Goal: Check status: Check status

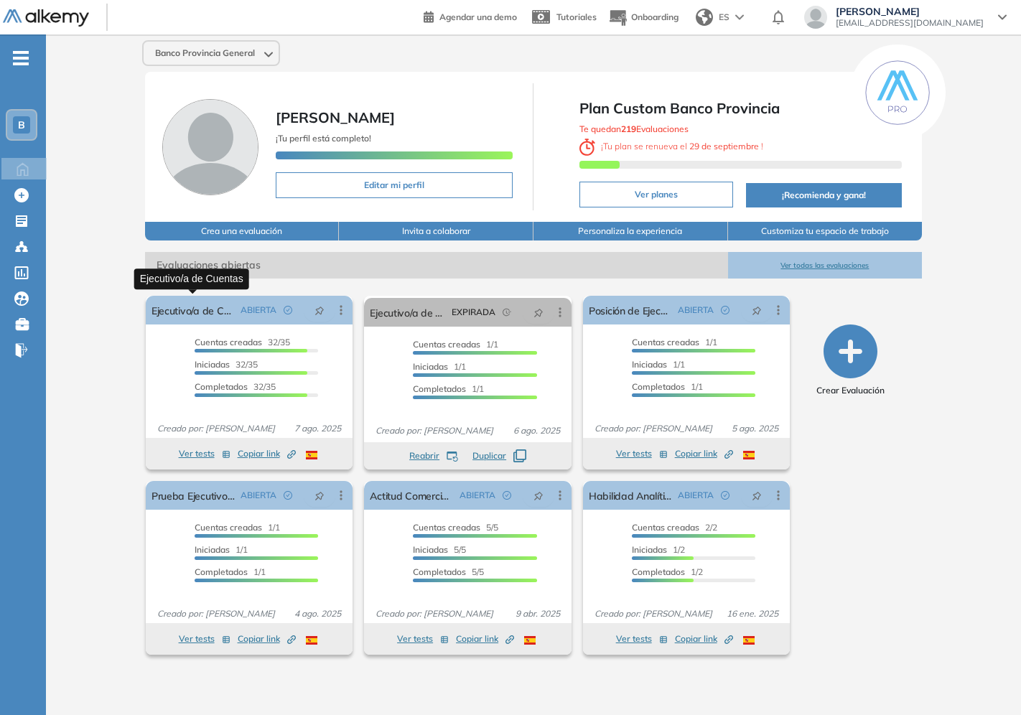
click at [204, 317] on link "Ejecutivo/a de Cuentas" at bounding box center [193, 310] width 84 height 29
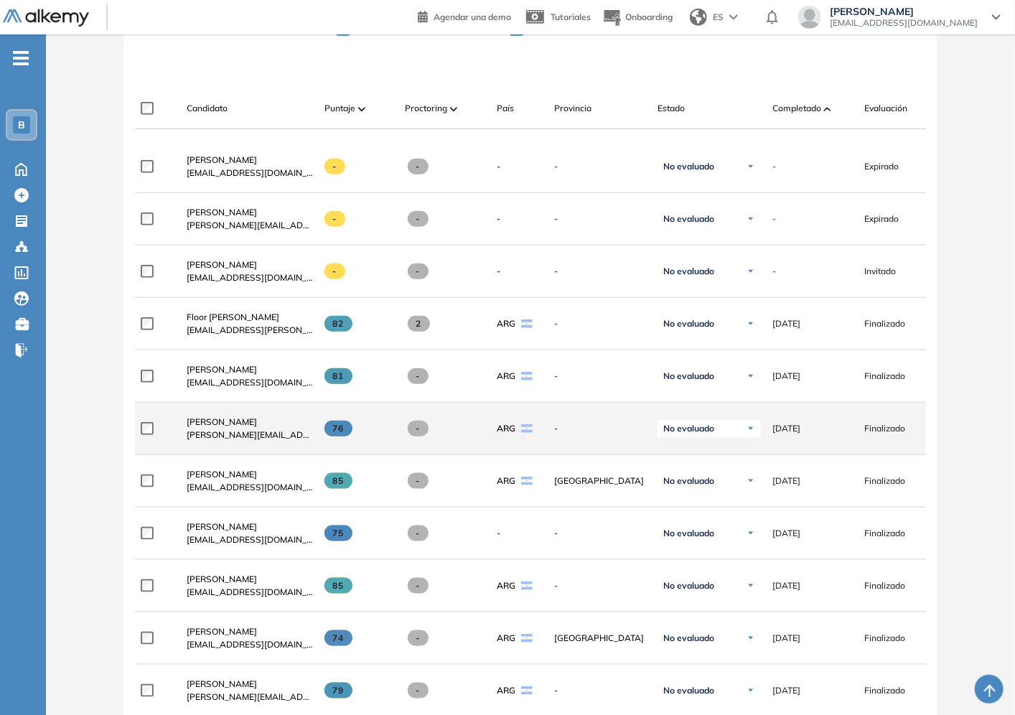
scroll to position [319, 0]
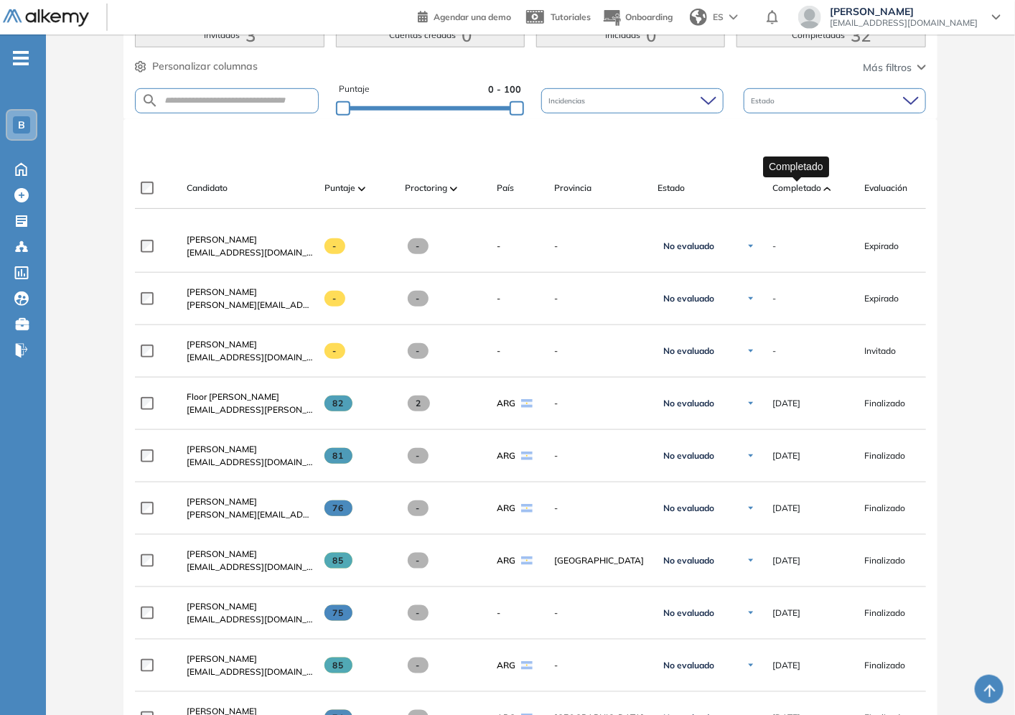
click at [801, 182] on span "Completado" at bounding box center [796, 188] width 49 height 13
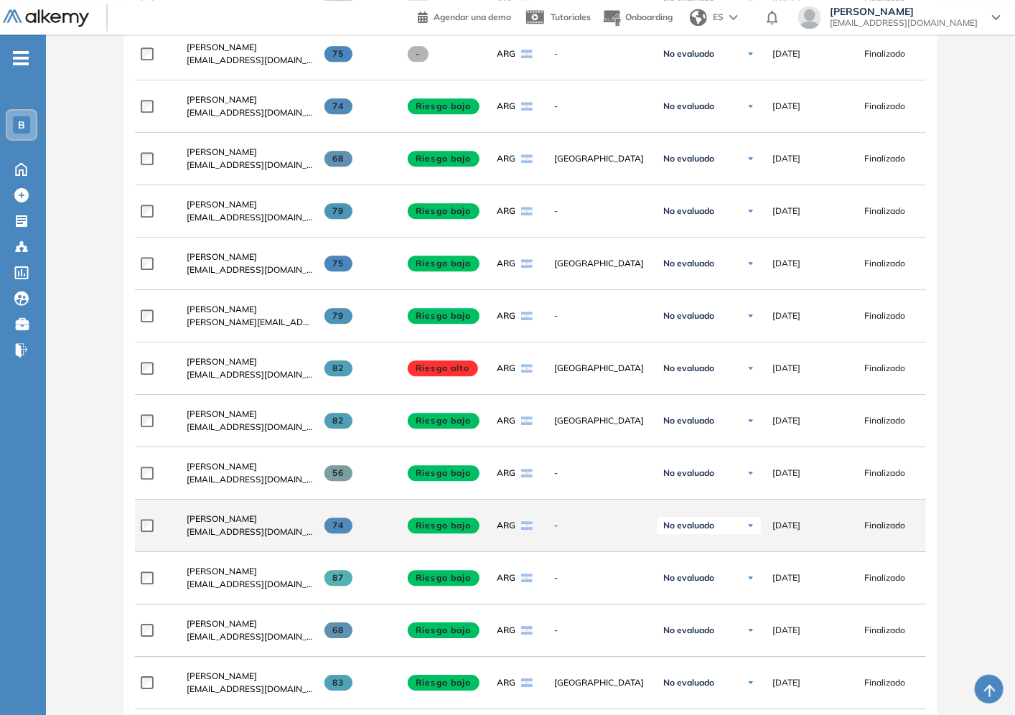
scroll to position [1561, 0]
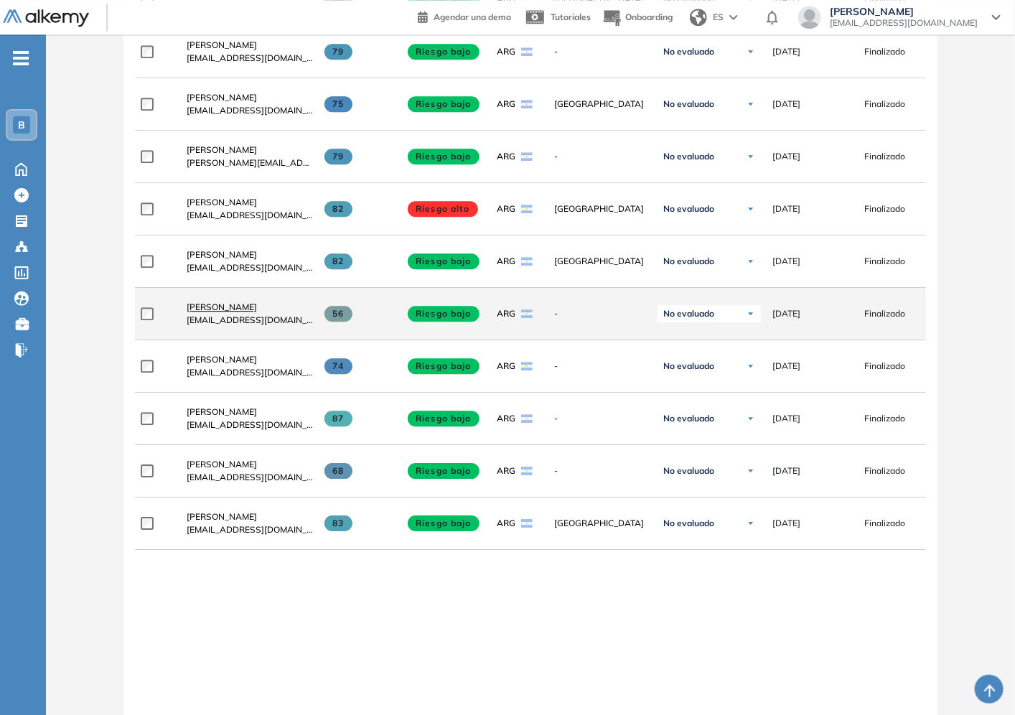
click at [220, 311] on span "[PERSON_NAME]" at bounding box center [222, 306] width 70 height 11
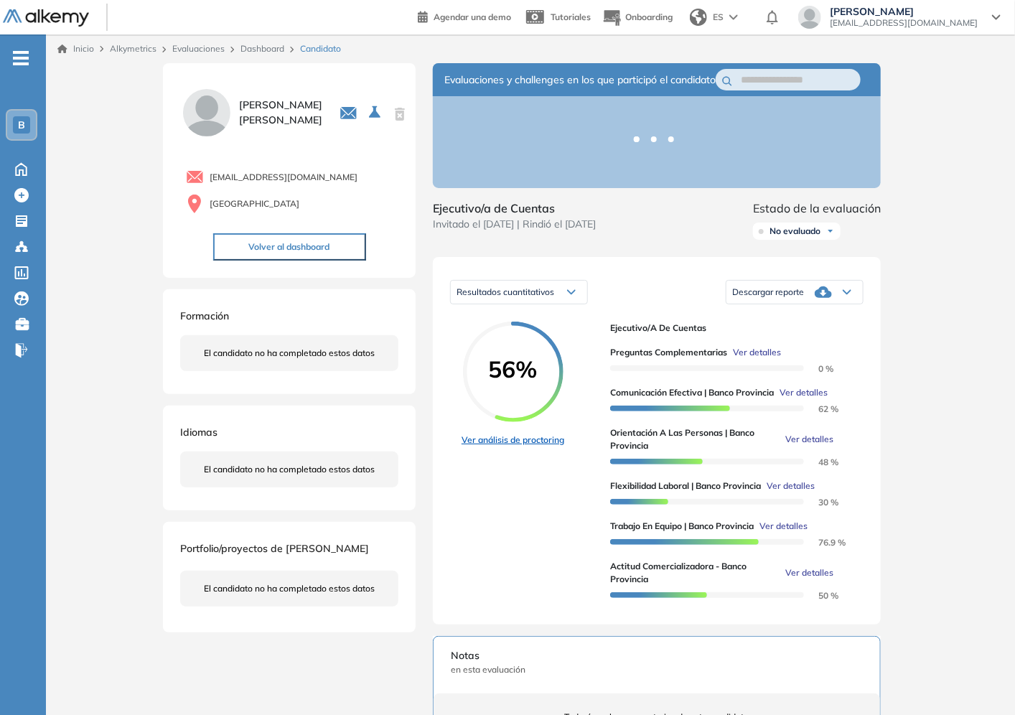
click at [527, 446] on link "Ver análisis de proctoring" at bounding box center [512, 439] width 103 height 13
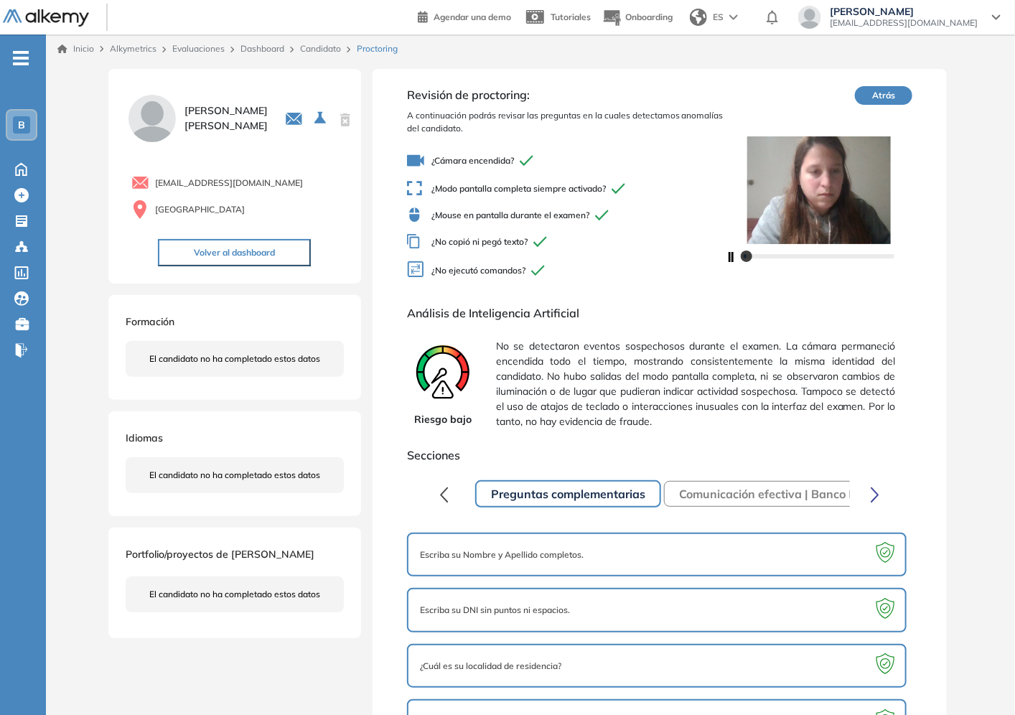
scroll to position [40, 0]
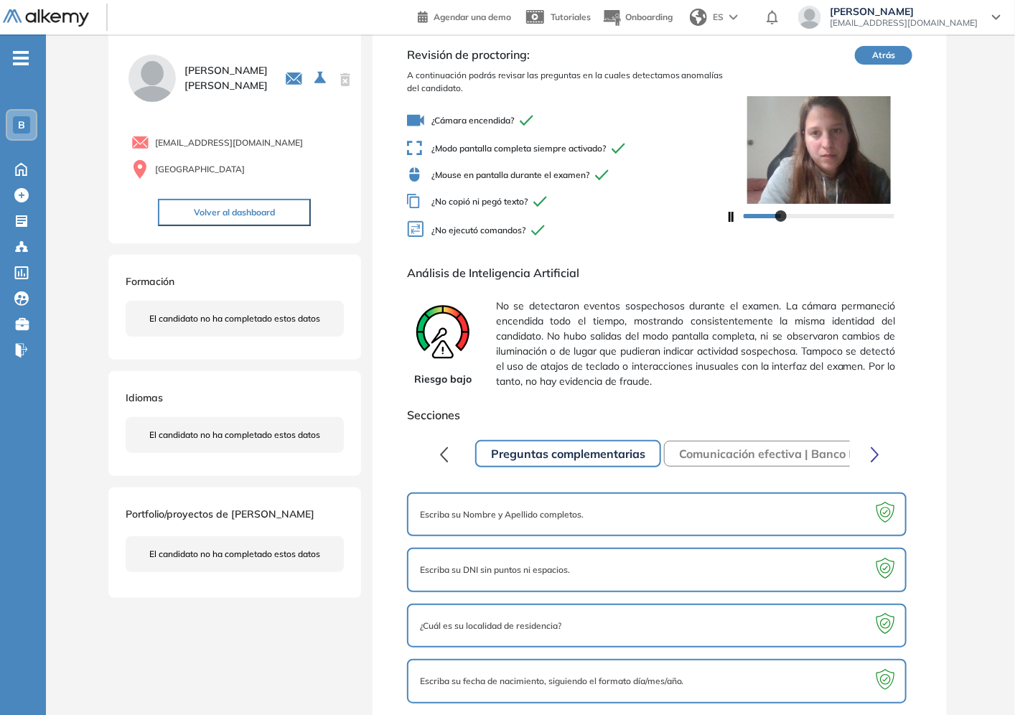
click at [742, 445] on button "Comunicación efectiva | Banco Provincia" at bounding box center [789, 454] width 250 height 26
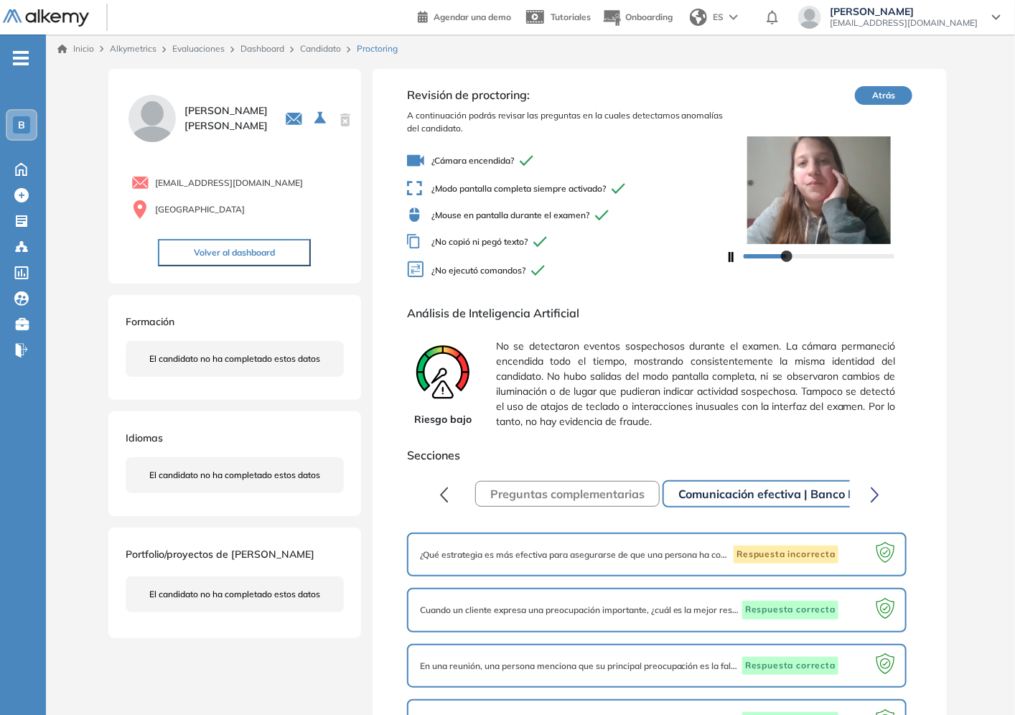
scroll to position [94, 0]
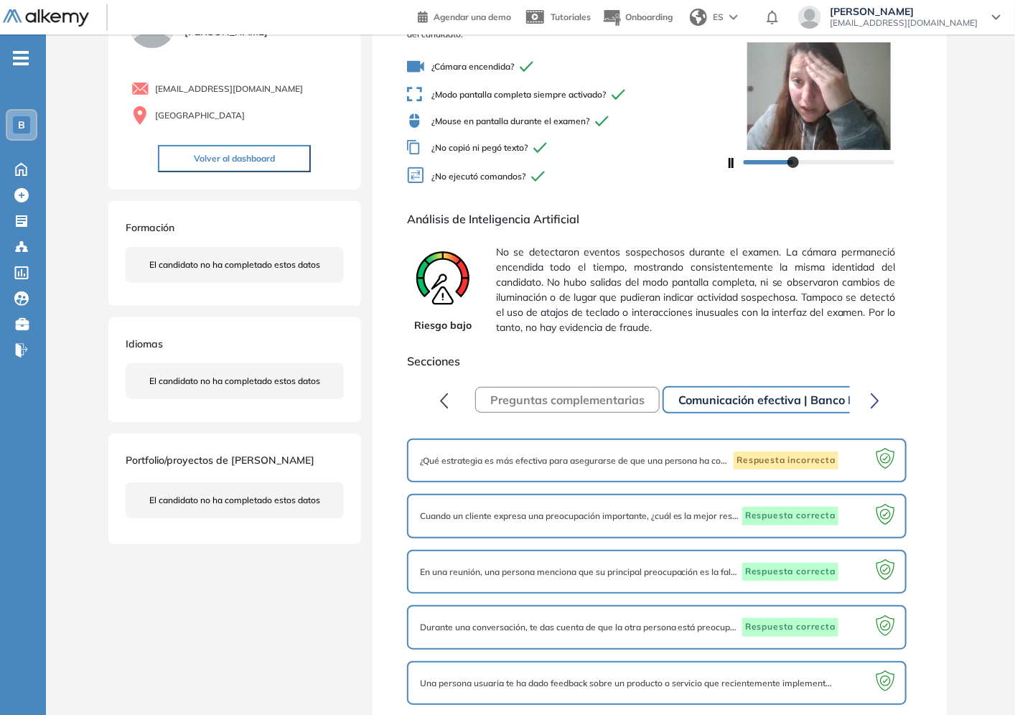
click at [643, 458] on span "¿Qué estrategia es más efectiva para asegurarse de que una persona ha comprendi…" at bounding box center [575, 460] width 311 height 13
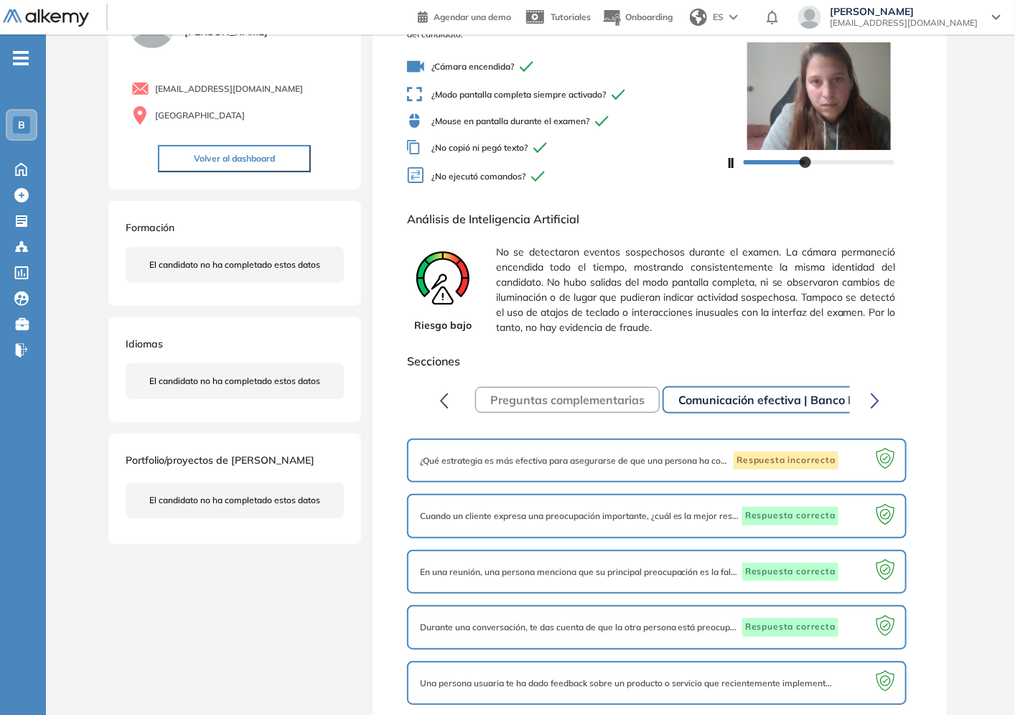
click at [758, 677] on span "Una persona usuaria te ha dado feedback sobre un producto o servicio que recien…" at bounding box center [628, 683] width 416 height 13
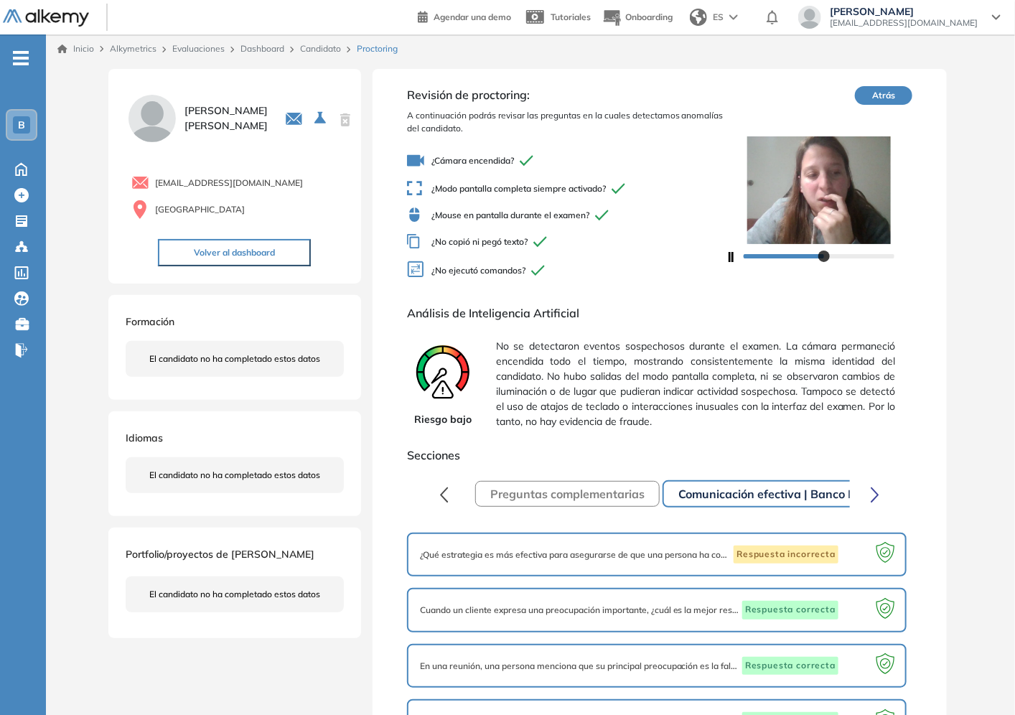
click at [334, 47] on link "Candidato" at bounding box center [320, 48] width 41 height 11
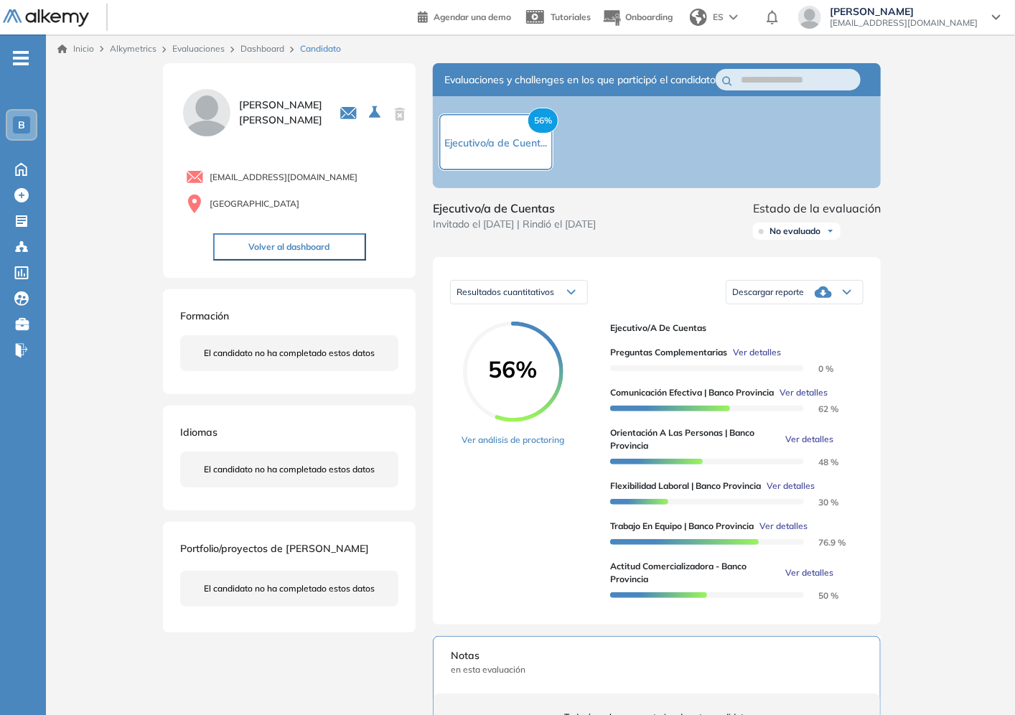
click at [852, 306] on div "Descargar reporte" at bounding box center [794, 292] width 136 height 29
click at [838, 342] on div "Descargar informe completo" at bounding box center [794, 330] width 135 height 26
click at [831, 337] on li "Descargar informe completo" at bounding box center [786, 329] width 106 height 14
click at [828, 446] on span "Ver detalles" at bounding box center [809, 439] width 48 height 13
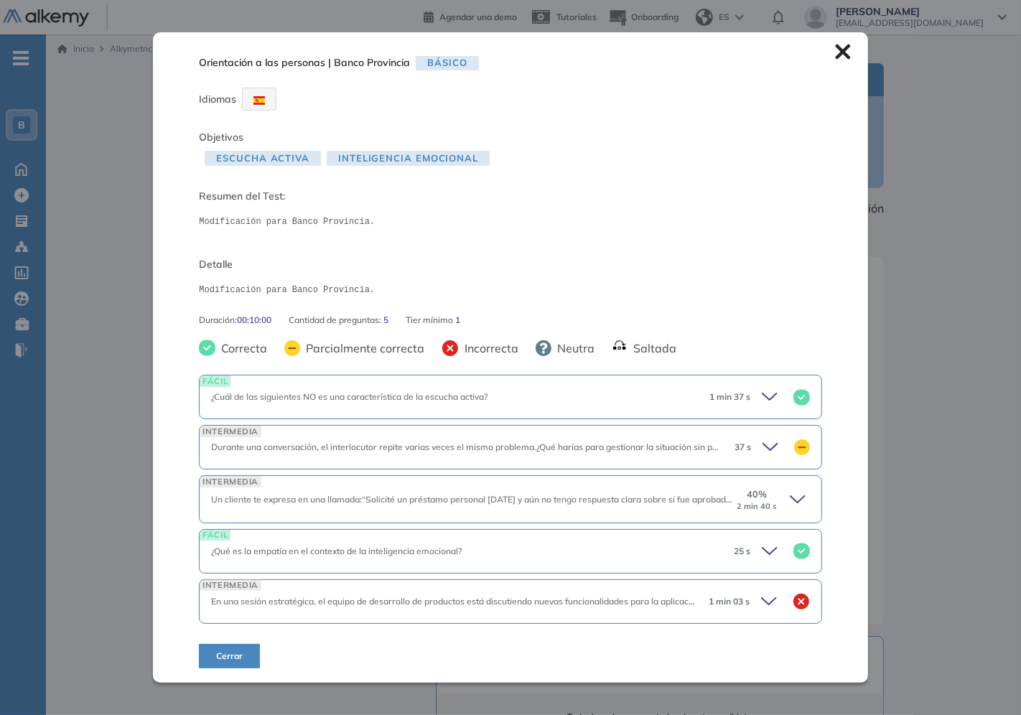
click at [761, 599] on icon at bounding box center [768, 601] width 14 height 6
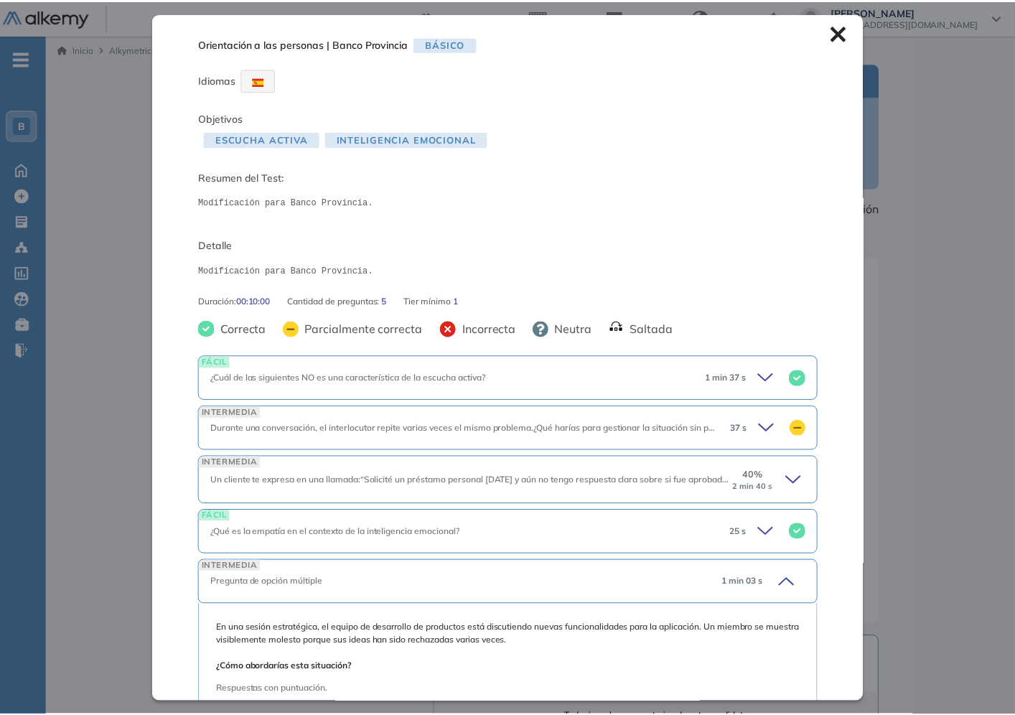
scroll to position [319, 0]
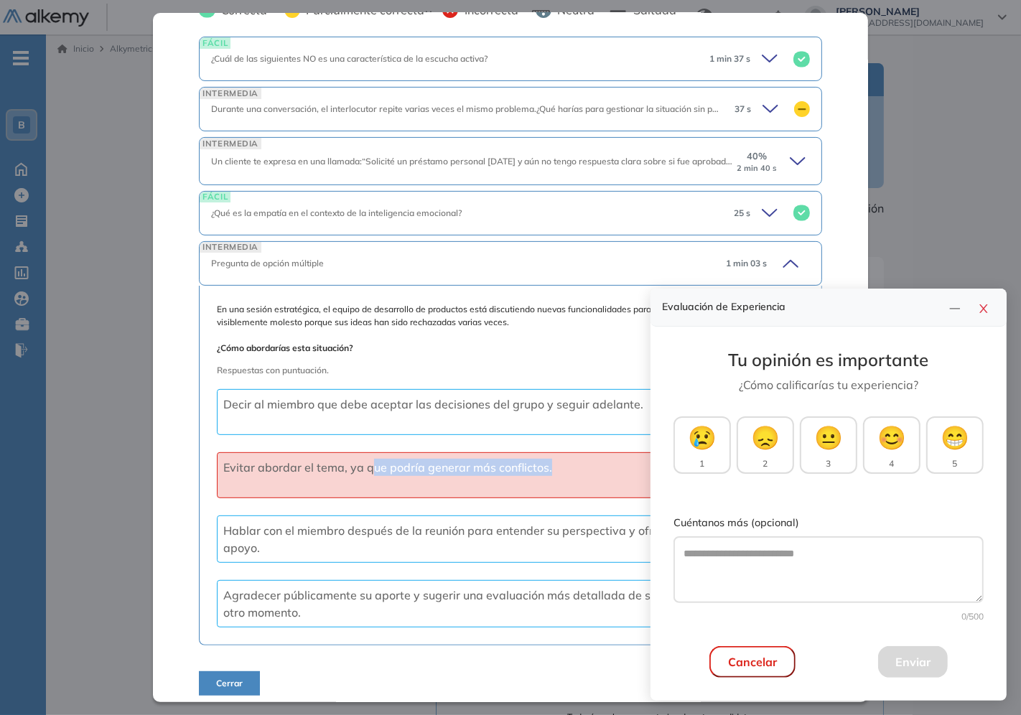
drag, startPoint x: 363, startPoint y: 467, endPoint x: 557, endPoint y: 469, distance: 193.8
click at [557, 469] on div "Evitar abordar el tema, ya que podría generar más conflictos." at bounding box center [470, 475] width 506 height 46
click at [987, 302] on button "button" at bounding box center [983, 307] width 23 height 20
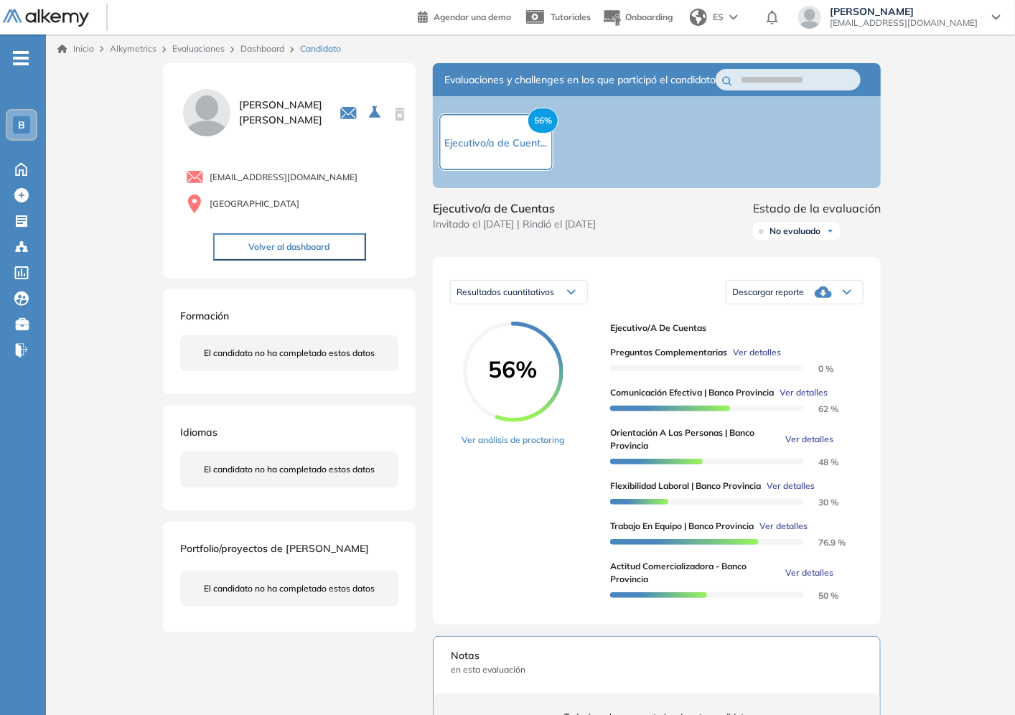
scroll to position [73, 0]
click at [798, 446] on span "Ver detalles" at bounding box center [809, 439] width 48 height 13
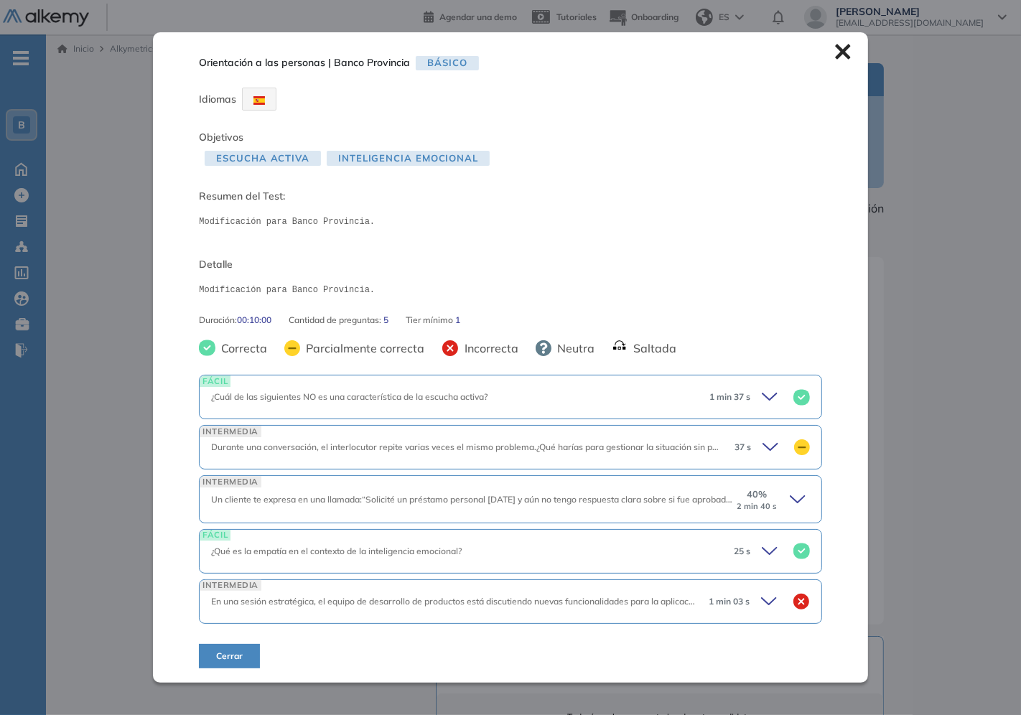
scroll to position [0, 0]
click at [789, 508] on icon at bounding box center [799, 499] width 20 height 20
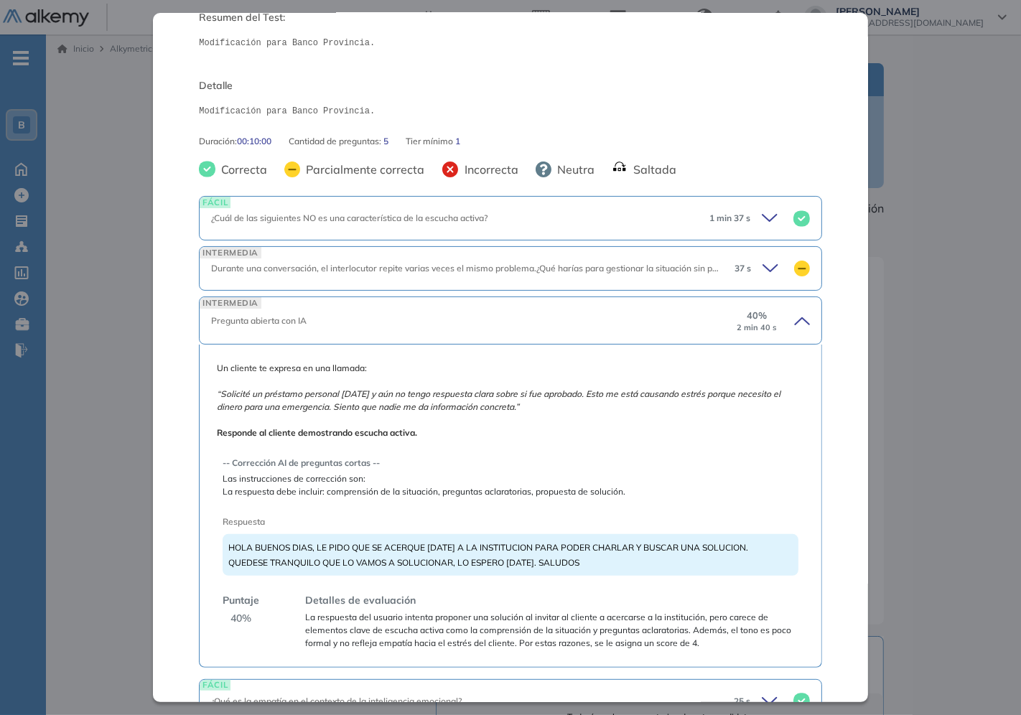
scroll to position [239, 0]
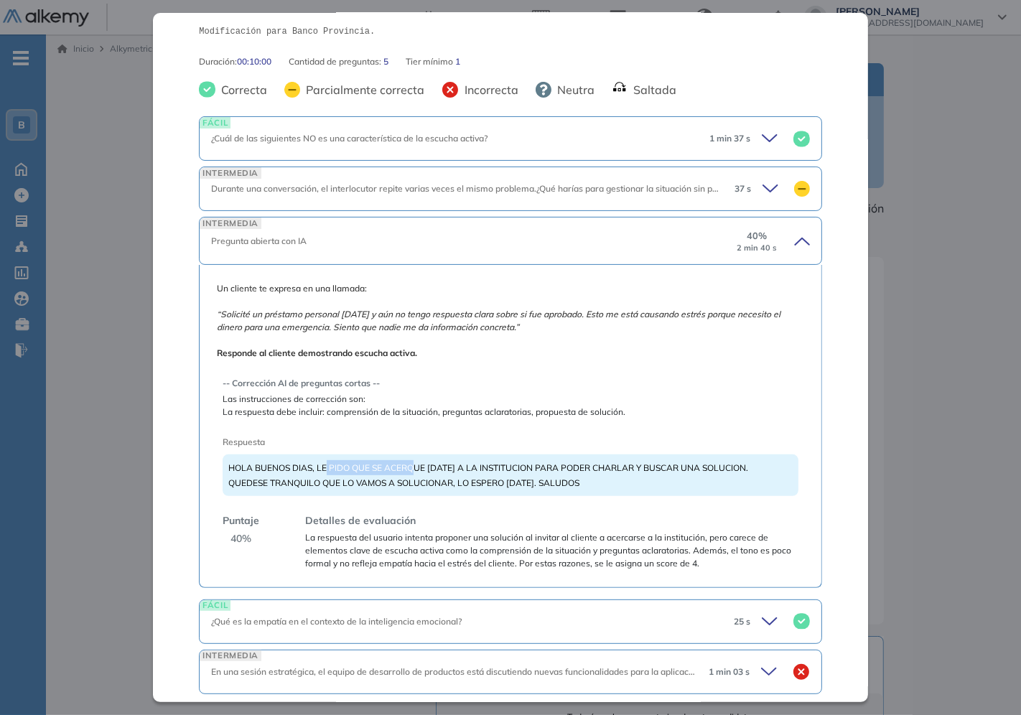
drag, startPoint x: 325, startPoint y: 469, endPoint x: 417, endPoint y: 470, distance: 91.9
click at [417, 470] on span "HOLA BUENOS DIAS, LE PIDO QUE SE ACERQUE [DATE] A LA INSTITUCION PARA PODER CHA…" at bounding box center [488, 475] width 520 height 26
click at [372, 461] on div "HOLA BUENOS DIAS, LE PIDO QUE SE ACERQUE [DATE] A LA INSTITUCION PARA PODER CHA…" at bounding box center [509, 475] width 575 height 42
click at [456, 481] on span "HOLA BUENOS DIAS, LE PIDO QUE SE ACERQUE [DATE] A LA INSTITUCION PARA PODER CHA…" at bounding box center [488, 475] width 520 height 26
drag, startPoint x: 454, startPoint y: 461, endPoint x: 692, endPoint y: 479, distance: 239.0
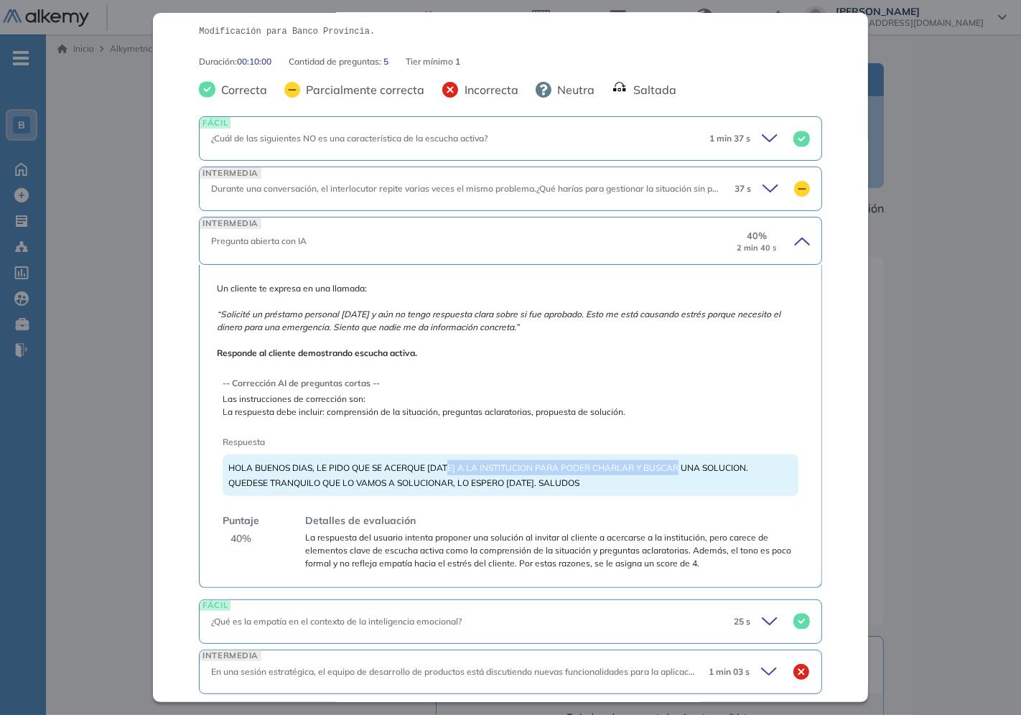
click at [695, 462] on span "HOLA BUENOS DIAS, LE PIDO QUE SE ACERQUE [DATE] A LA INSTITUCION PARA PODER CHA…" at bounding box center [488, 475] width 520 height 26
click at [689, 463] on span "HOLA BUENOS DIAS, LE PIDO QUE SE ACERQUE [DATE] A LA INSTITUCION PARA PODER CHA…" at bounding box center [488, 475] width 520 height 26
drag, startPoint x: 257, startPoint y: 481, endPoint x: 604, endPoint y: 479, distance: 346.7
click at [604, 479] on div "HOLA BUENOS DIAS, LE PIDO QUE SE ACERQUE [DATE] A LA INSTITUCION PARA PODER CHA…" at bounding box center [509, 475] width 575 height 42
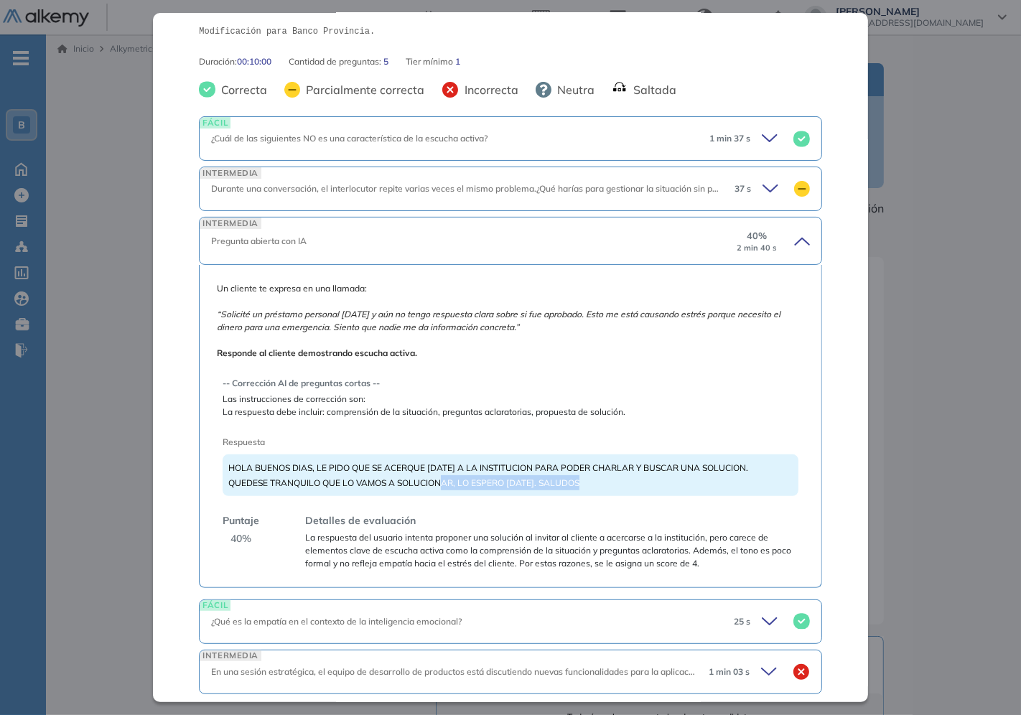
drag, startPoint x: 441, startPoint y: 484, endPoint x: 618, endPoint y: 477, distance: 177.4
click at [618, 477] on div "HOLA BUENOS DIAS, LE PIDO QUE SE ACERQUE [DATE] A LA INSTITUCION PARA PODER CHA…" at bounding box center [509, 475] width 575 height 42
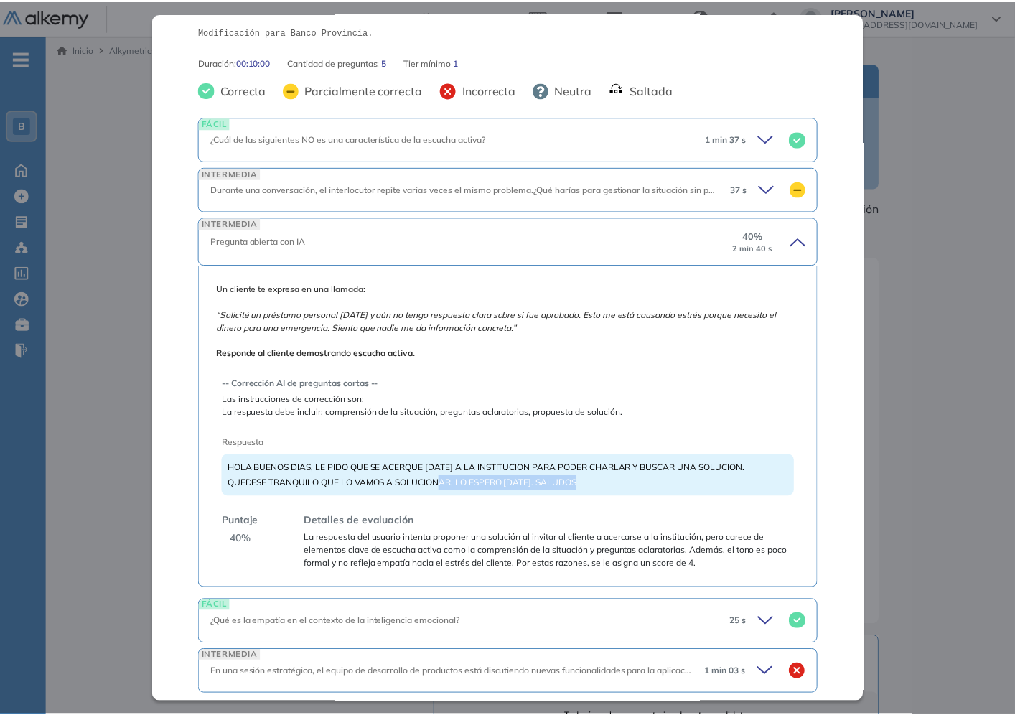
scroll to position [159, 0]
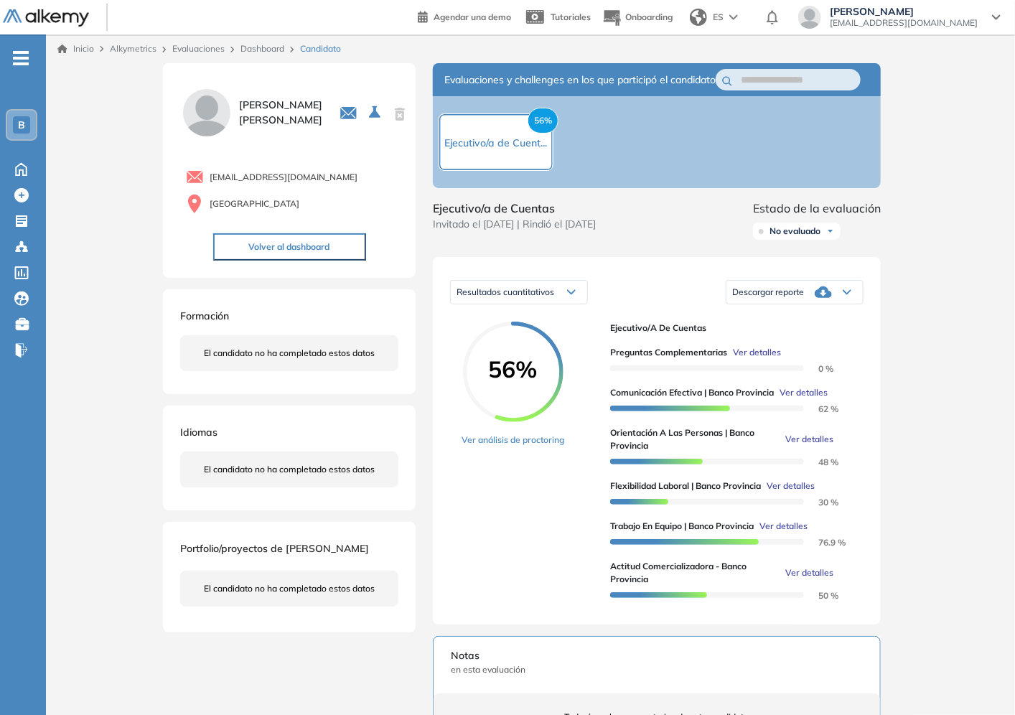
drag, startPoint x: 103, startPoint y: 449, endPoint x: 139, endPoint y: 449, distance: 35.2
click at [128, 449] on div "Inicio Alkymetrics Evaluaciones Dashboard Candidato Orientación a las personas …" at bounding box center [530, 538] width 969 height 1008
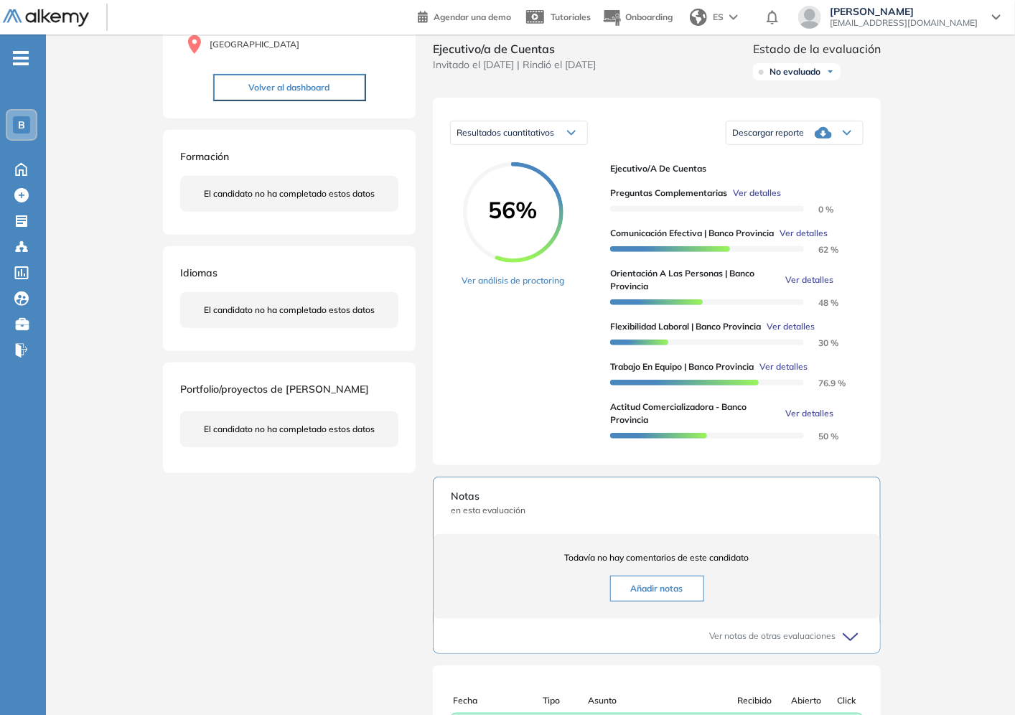
scroll to position [0, 0]
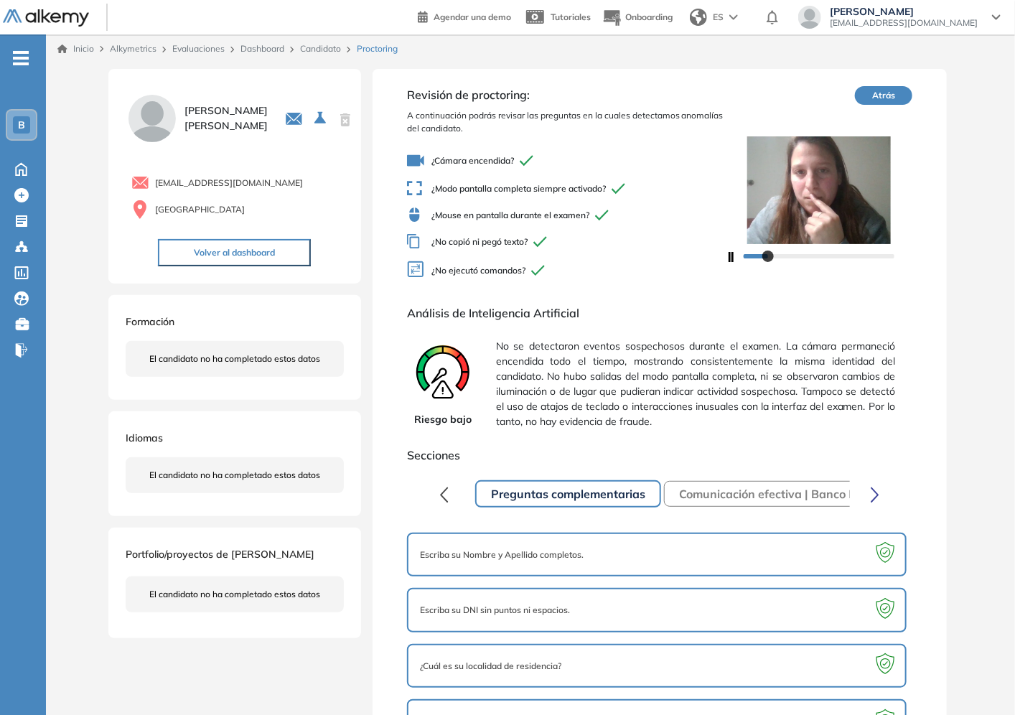
click at [329, 51] on link "Candidato" at bounding box center [320, 48] width 41 height 11
